Goal: Information Seeking & Learning: Learn about a topic

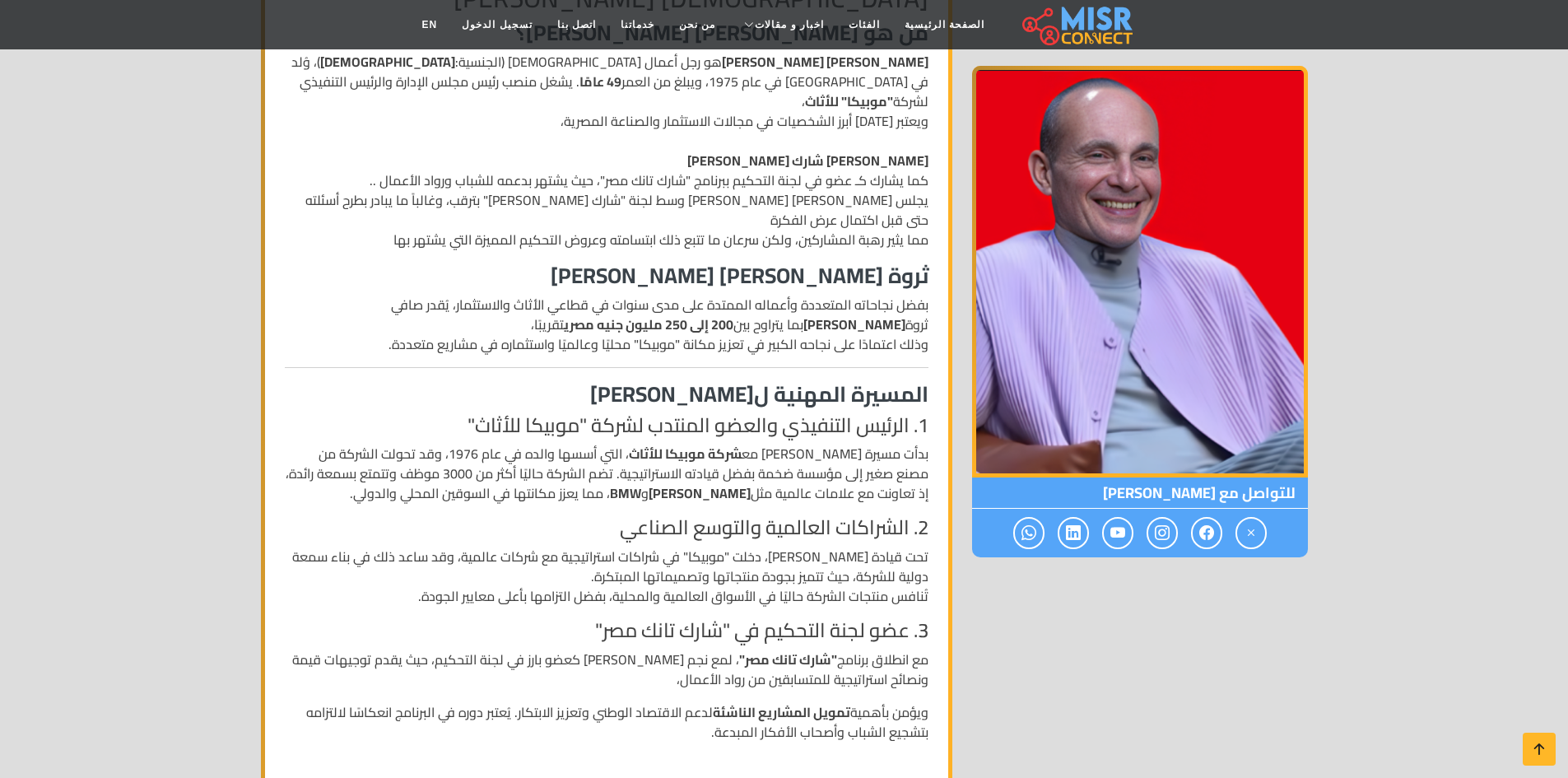
scroll to position [494, 0]
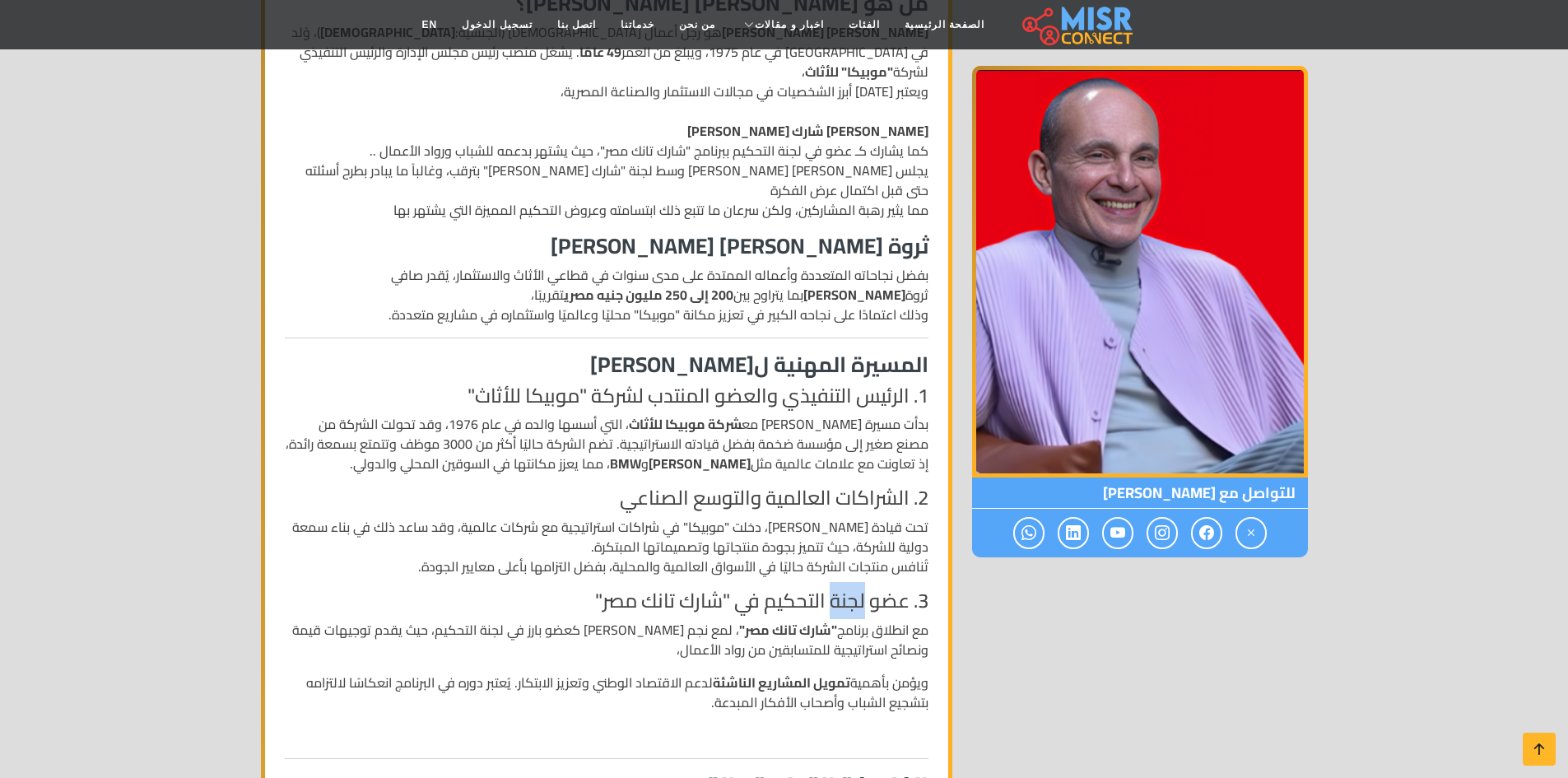
drag, startPoint x: 866, startPoint y: 561, endPoint x: 829, endPoint y: 561, distance: 37.0
click at [830, 589] on h4 "3. عضو لجنة التحكيم في "شارك تانك مصر"" at bounding box center [607, 601] width 644 height 24
click at [771, 589] on h4 "3. عضو لجنة التحكيم في "شارك تانك مصر"" at bounding box center [607, 601] width 644 height 24
drag, startPoint x: 678, startPoint y: 586, endPoint x: 626, endPoint y: 585, distance: 52.0
click at [649, 620] on p "مع انطلاق برنامج "شارك تانك مصر" ، لمع نجم [PERSON_NAME] كعضو بارز في لجنة التح…" at bounding box center [607, 639] width 644 height 40
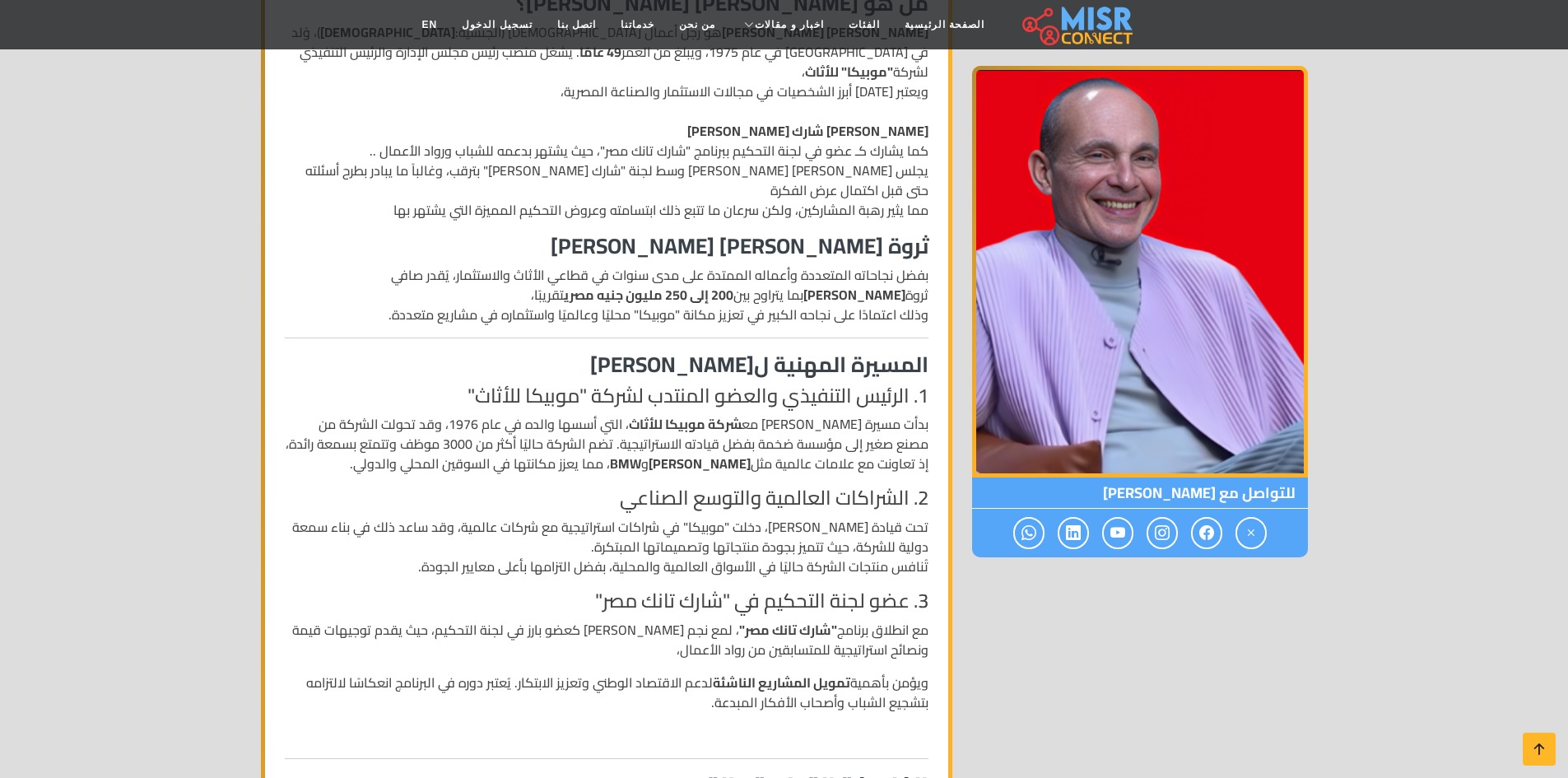
click at [621, 620] on p "مع انطلاق برنامج "شارك تانك مصر" ، لمع نجم [PERSON_NAME] كعضو بارز في لجنة التح…" at bounding box center [607, 639] width 644 height 40
drag, startPoint x: 682, startPoint y: 647, endPoint x: 584, endPoint y: 639, distance: 98.3
click at [623, 672] on p "ويؤمن بأهمية تمويل المشاريع الناشئة لدعم الاقتصاد الوطني وتعزيز الابتكار. يُعتب…" at bounding box center [607, 692] width 644 height 40
click at [564, 672] on p "ويؤمن بأهمية تمويل المشاريع الناشئة لدعم الاقتصاد الوطني وتعزيز الابتكار. يُعتب…" at bounding box center [607, 692] width 644 height 40
